Goal: Task Accomplishment & Management: Complete application form

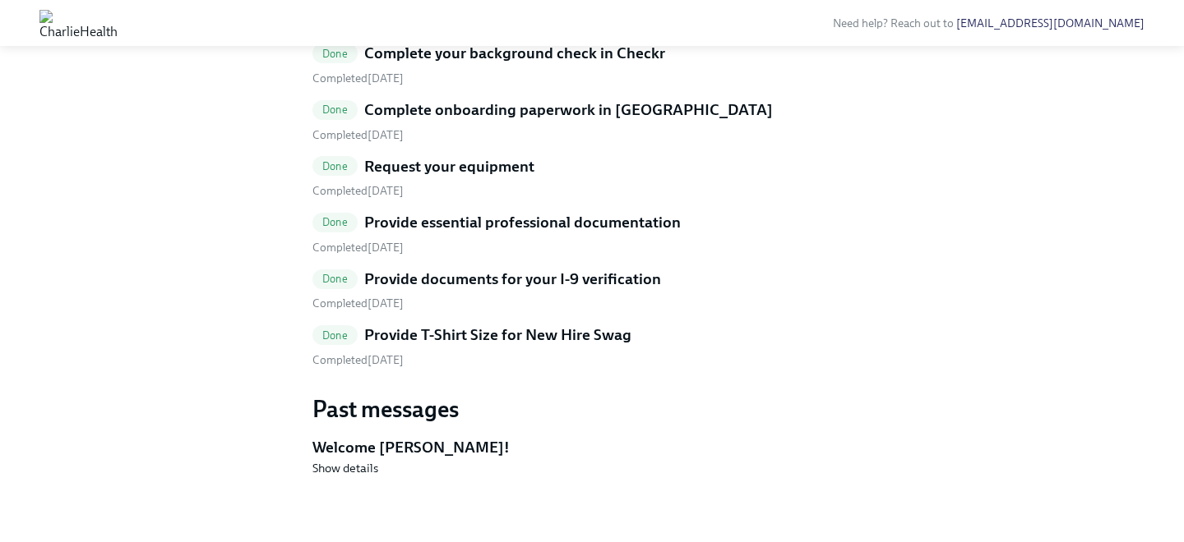
scroll to position [1000, 0]
click at [597, 326] on h5 "Provide T-Shirt Size for New Hire Swag" at bounding box center [497, 335] width 267 height 21
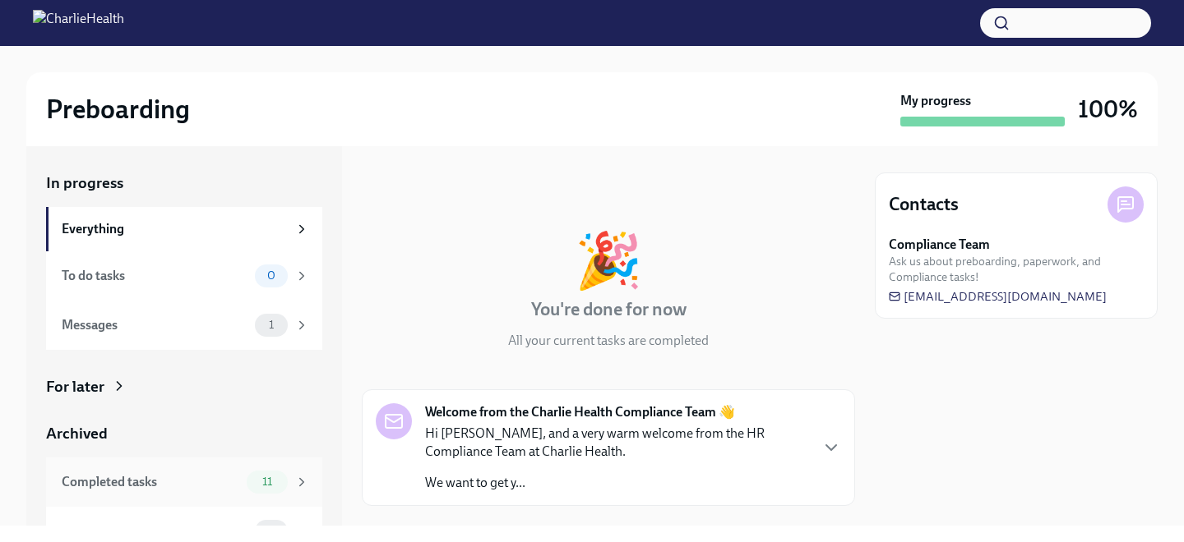
click at [278, 479] on span "11" at bounding box center [267, 482] width 30 height 12
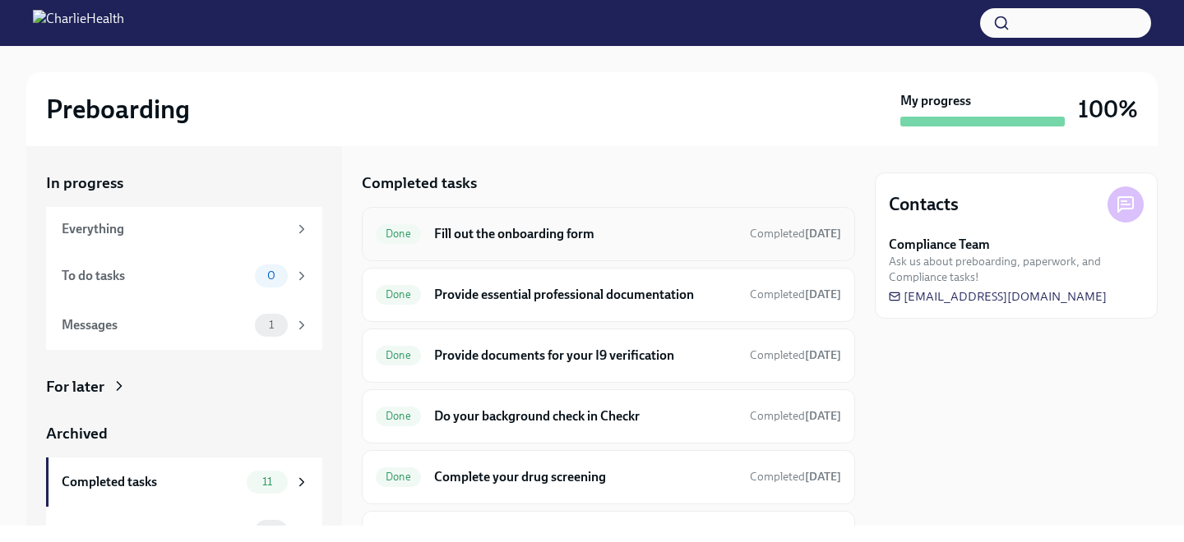
click at [495, 233] on h6 "Fill out the onboarding form" at bounding box center [585, 234] width 302 height 18
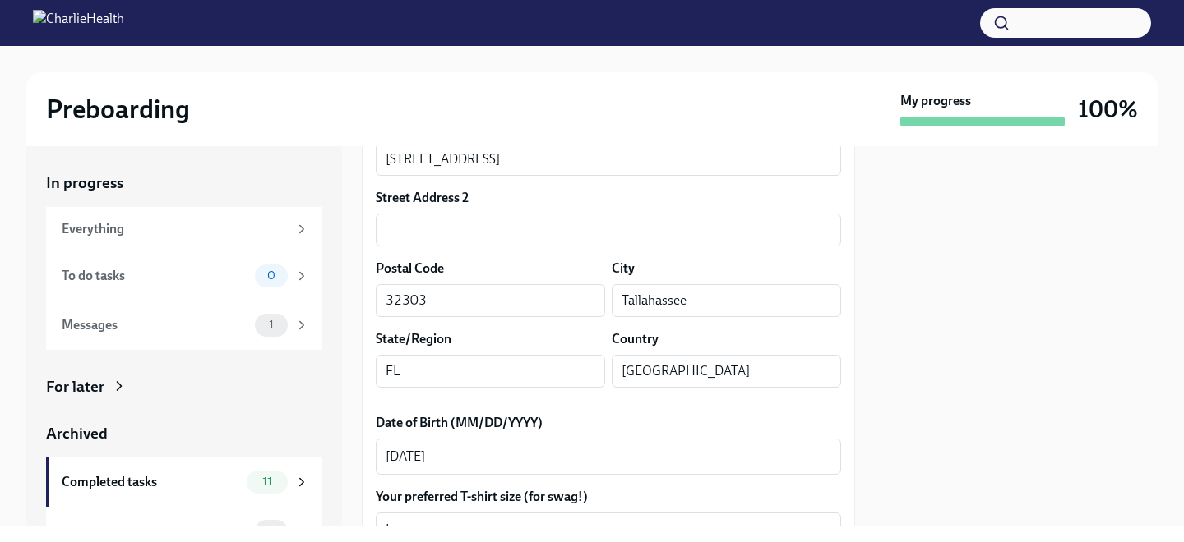
scroll to position [672, 0]
